Goal: Ask a question

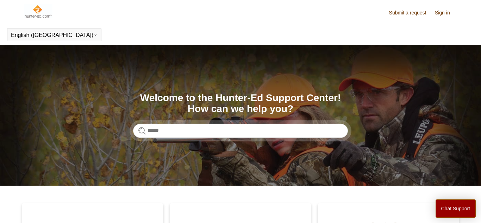
click at [31, 15] on img at bounding box center [38, 11] width 28 height 14
click at [410, 16] on link "Submit a request" at bounding box center [411, 12] width 44 height 7
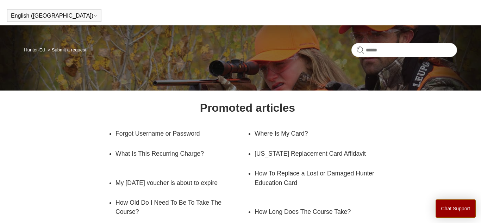
scroll to position [20, 0]
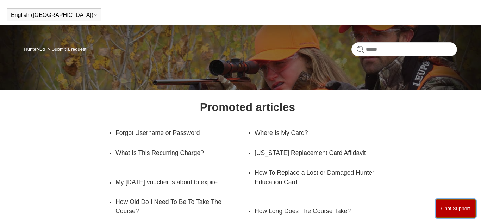
click at [453, 211] on button "Chat Support" at bounding box center [455, 208] width 40 height 18
